Goal: Task Accomplishment & Management: Manage account settings

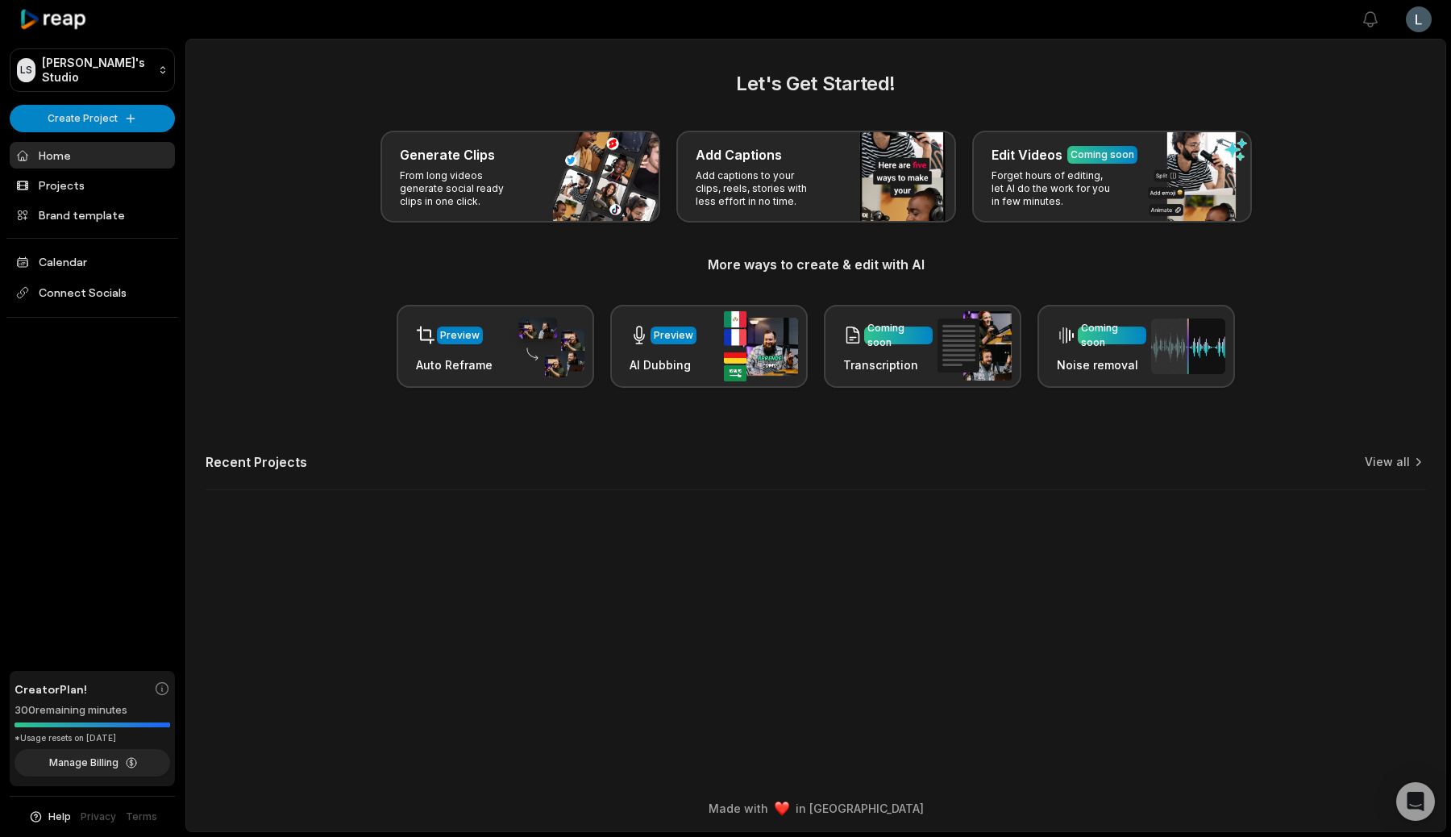
click at [1412, 16] on html "LS Leonardo's Studio Create Project Home Projects Brand template Calendar Conne…" at bounding box center [725, 418] width 1451 height 837
click at [1341, 93] on span "Settings" at bounding box center [1336, 99] width 43 height 17
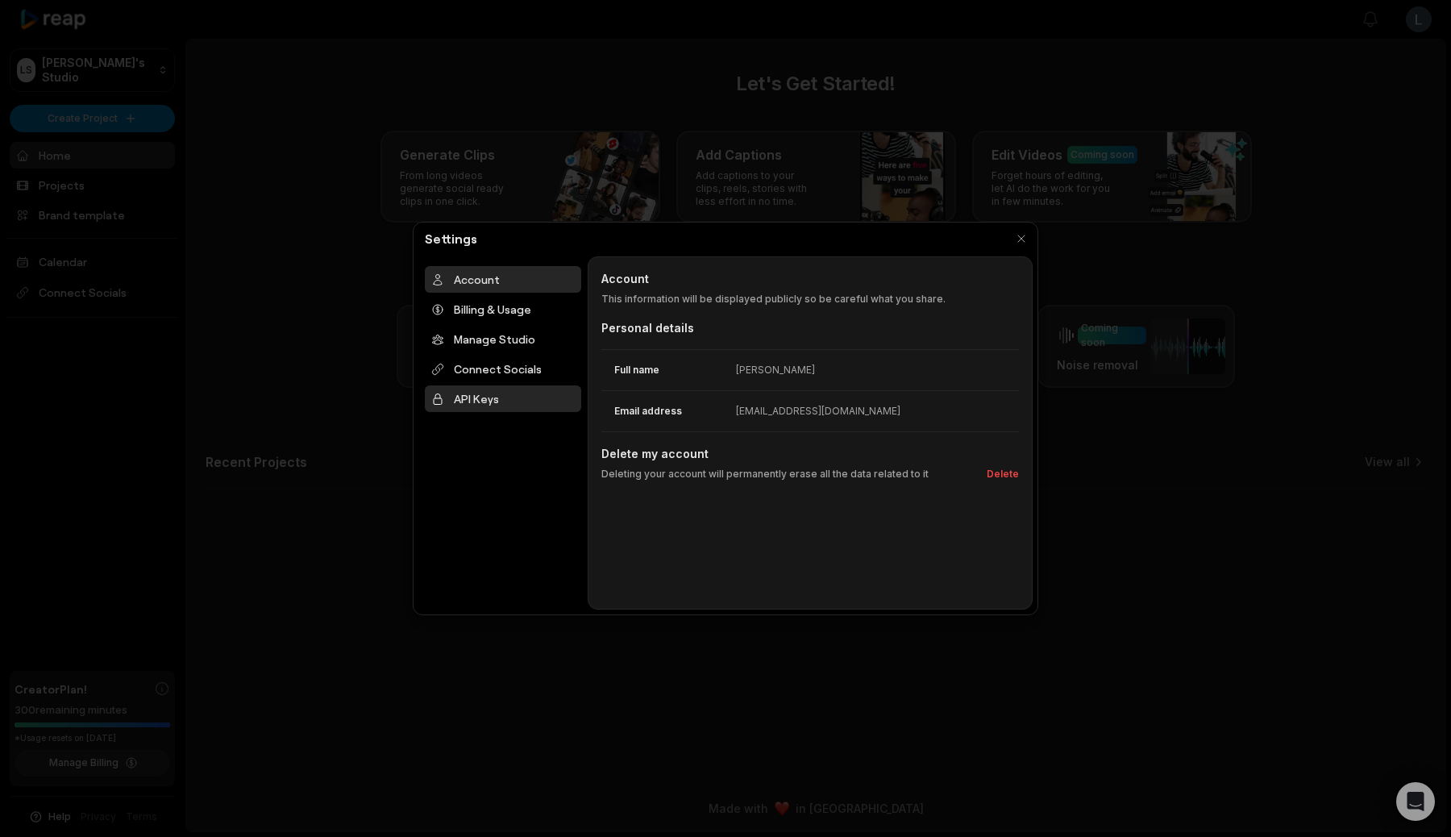
click at [505, 387] on div "API Keys" at bounding box center [503, 398] width 156 height 27
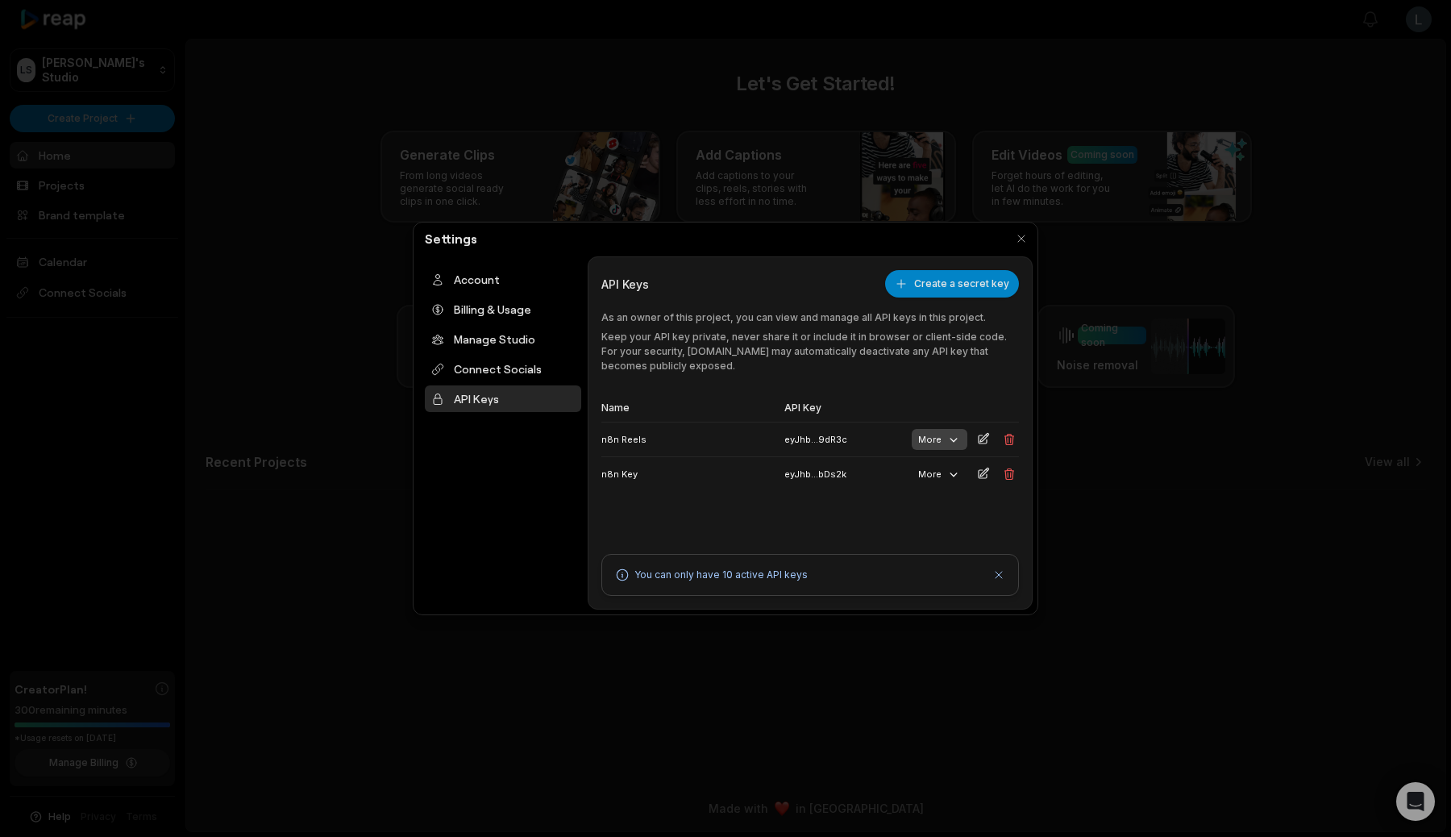
click at [935, 430] on button "More" at bounding box center [940, 439] width 56 height 21
click at [931, 443] on button "More" at bounding box center [940, 439] width 56 height 21
click at [938, 407] on table "Name API Key n8n Reels eyJhb...9dR3c More n8n Key eyJhb...bDs2k More" at bounding box center [810, 442] width 418 height 97
click at [938, 476] on button "More" at bounding box center [940, 474] width 56 height 21
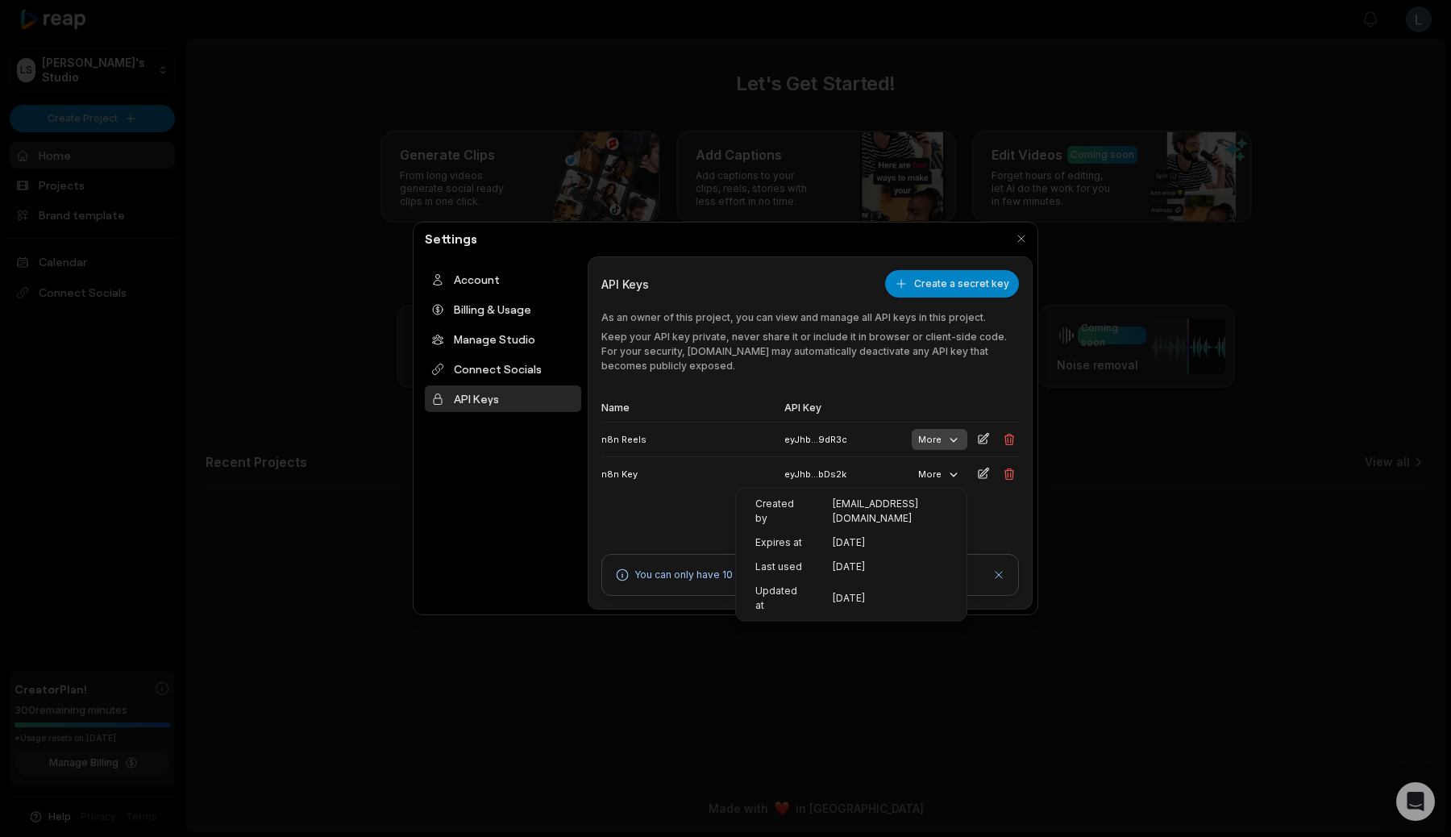
click at [946, 436] on icon "button" at bounding box center [953, 439] width 15 height 15
click at [650, 488] on td "n8n Key" at bounding box center [689, 473] width 177 height 35
click at [1024, 233] on button "button" at bounding box center [1021, 238] width 23 height 23
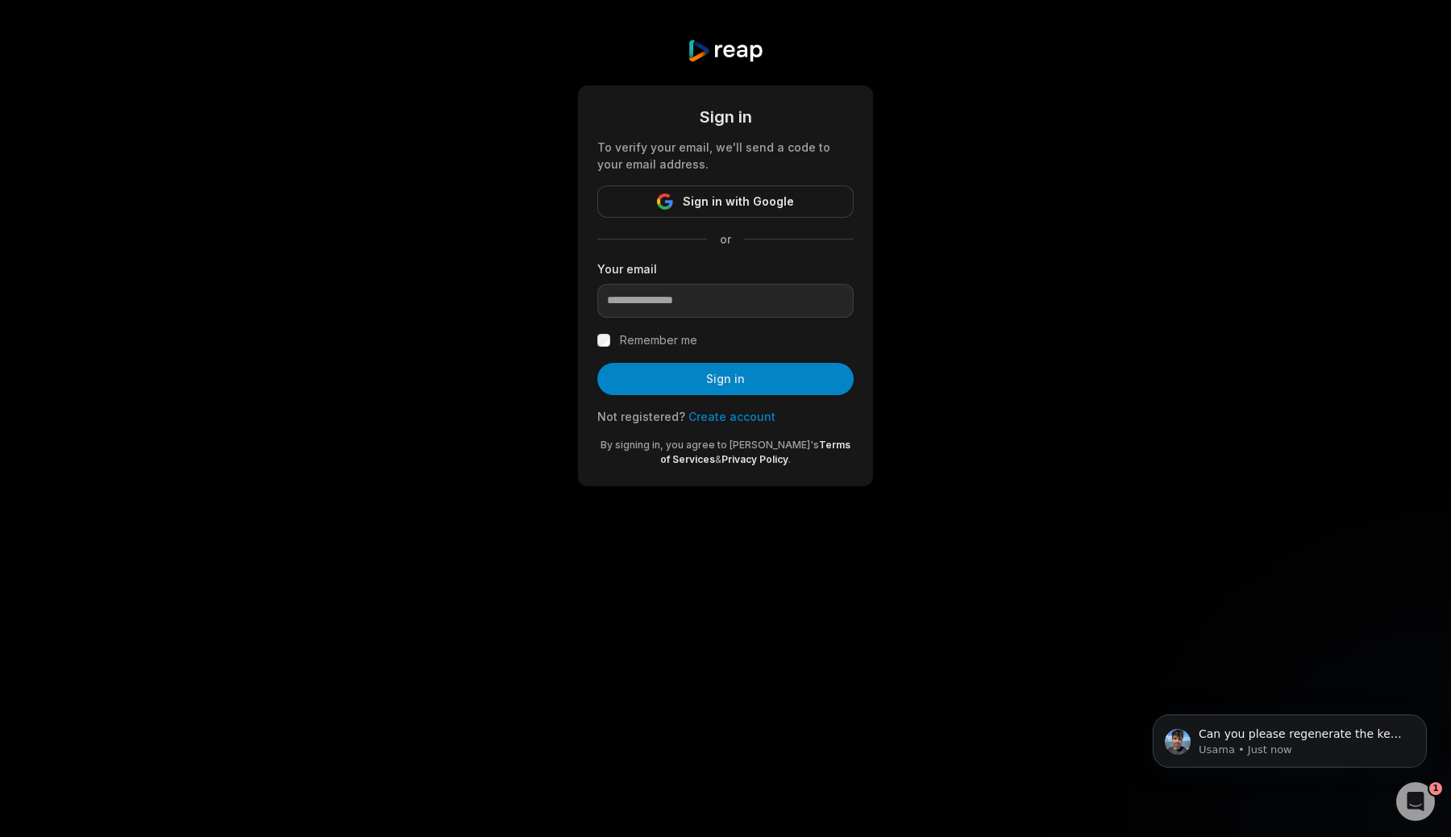
click at [734, 155] on div "To verify your email, we'll send a code to your email address." at bounding box center [725, 156] width 256 height 34
click at [767, 204] on span "Sign in with Google" at bounding box center [738, 201] width 111 height 19
